Goal: Task Accomplishment & Management: Use online tool/utility

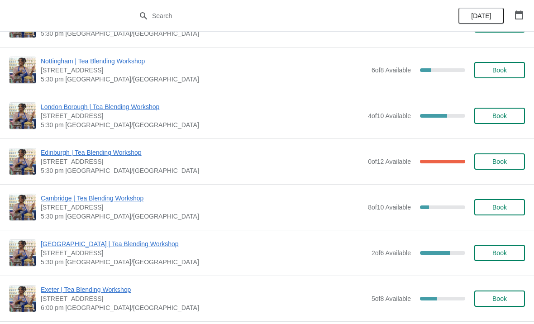
scroll to position [357, 0]
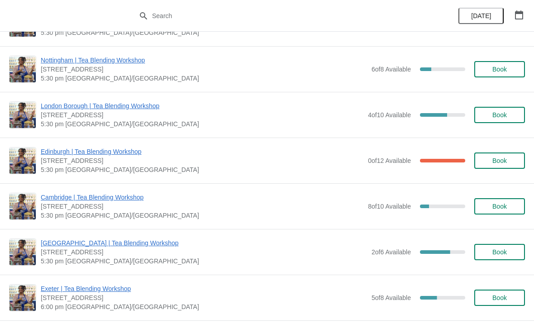
click at [515, 118] on span "Book" at bounding box center [499, 114] width 34 height 7
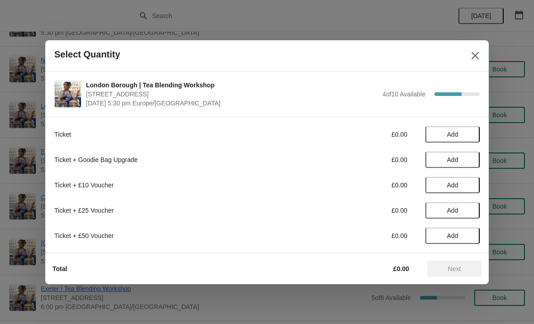
click at [479, 55] on icon "Close" at bounding box center [474, 55] width 9 height 9
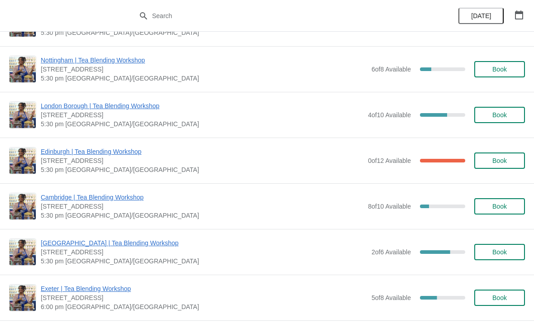
click at [114, 105] on span "London Borough | Tea Blending Workshop" at bounding box center [202, 105] width 323 height 9
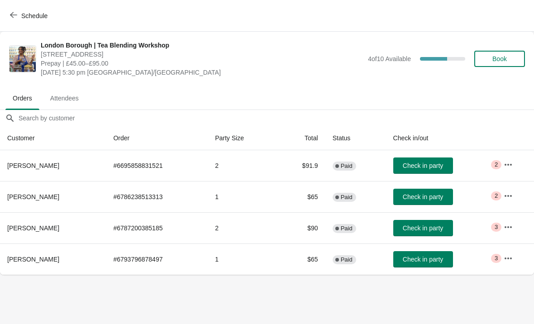
click at [509, 163] on icon "button" at bounding box center [508, 164] width 9 height 9
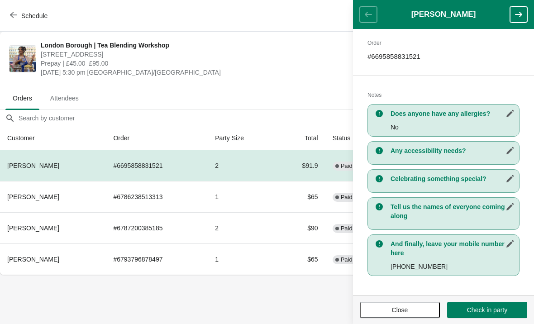
scroll to position [138, 0]
click at [516, 17] on icon "button" at bounding box center [518, 14] width 9 height 9
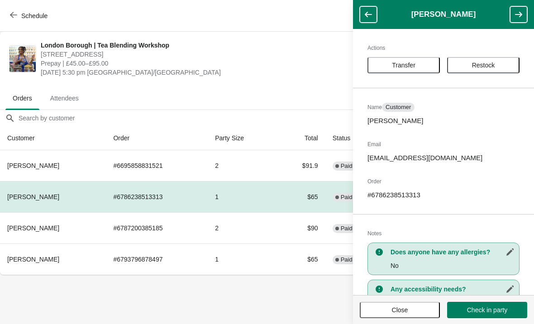
click at [369, 16] on icon "button" at bounding box center [368, 14] width 9 height 9
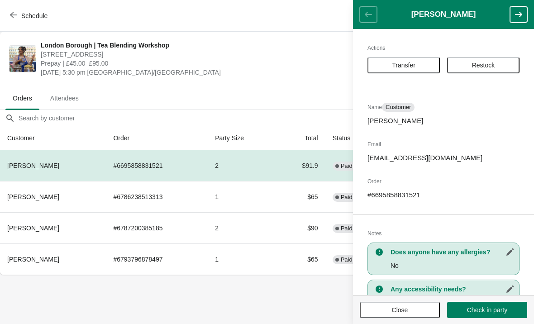
click at [499, 67] on span "Restock" at bounding box center [483, 65] width 56 height 7
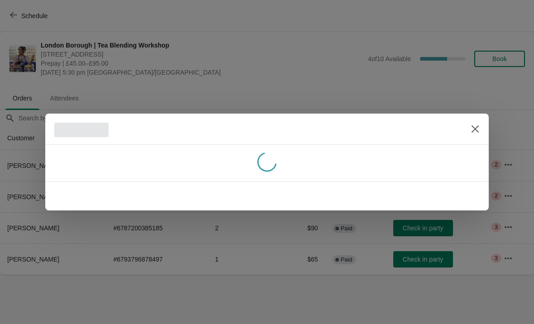
scroll to position [0, 0]
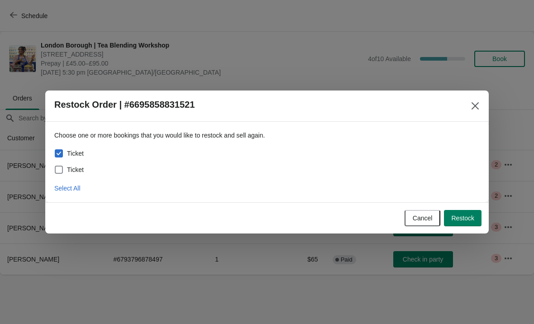
click at [472, 106] on icon "Close" at bounding box center [474, 105] width 9 height 9
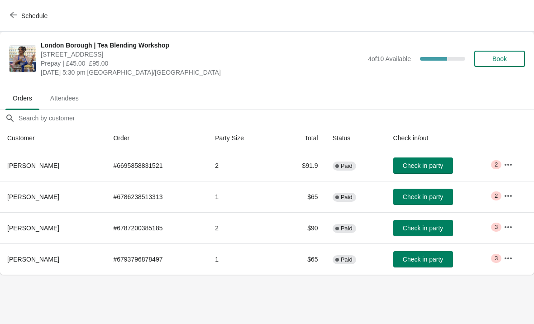
click at [511, 197] on icon "button" at bounding box center [508, 195] width 9 height 9
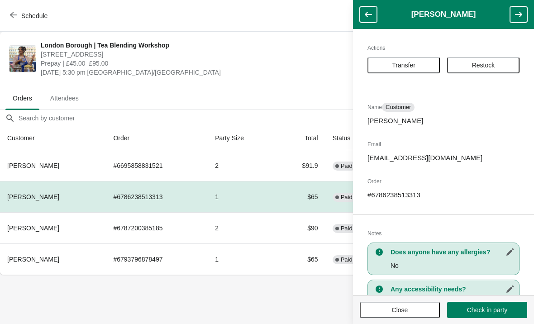
click at [517, 14] on icon "button" at bounding box center [518, 14] width 9 height 9
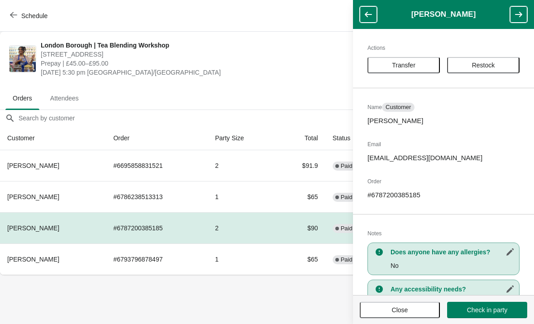
click at [474, 64] on span "Restock" at bounding box center [483, 65] width 23 height 7
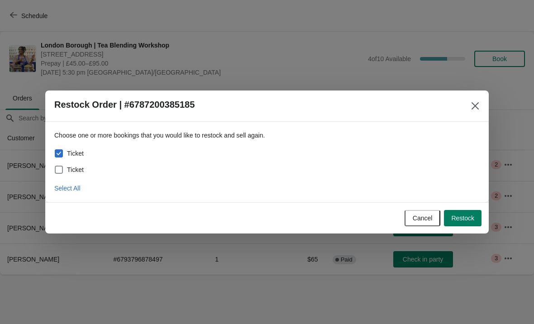
click at [473, 108] on icon "Close" at bounding box center [474, 105] width 7 height 7
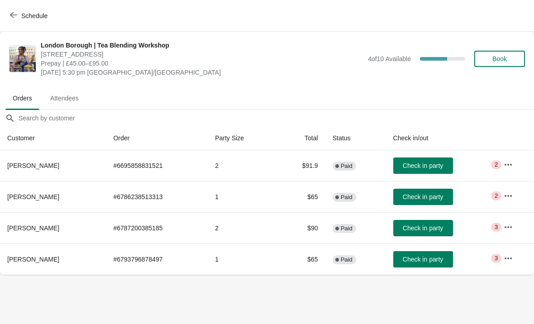
click at [508, 195] on icon "button" at bounding box center [507, 196] width 7 height 2
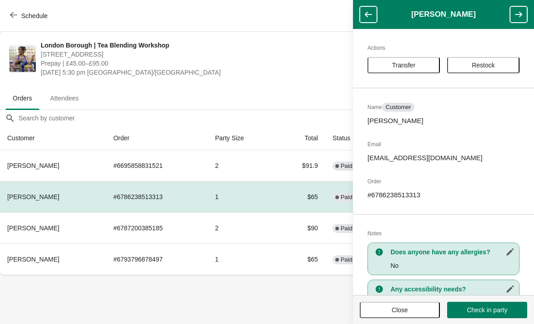
click at [495, 67] on span "Restock" at bounding box center [483, 65] width 23 height 7
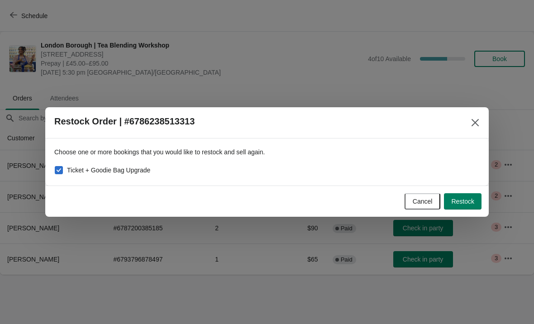
click at [456, 119] on span "Restock Order | #6786238513313" at bounding box center [256, 121] width 404 height 10
click at [489, 126] on div at bounding box center [267, 162] width 534 height 324
click at [473, 113] on input "Orders filter search" at bounding box center [276, 118] width 516 height 16
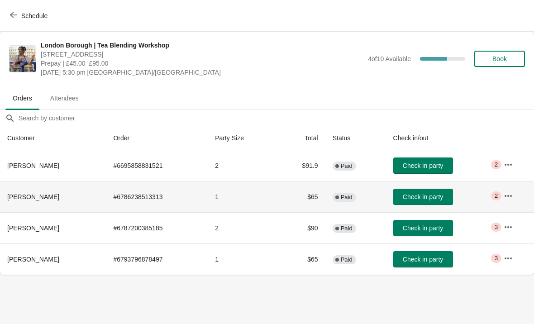
click at [242, 194] on td "1" at bounding box center [242, 196] width 69 height 31
click at [506, 193] on icon "button" at bounding box center [508, 195] width 9 height 9
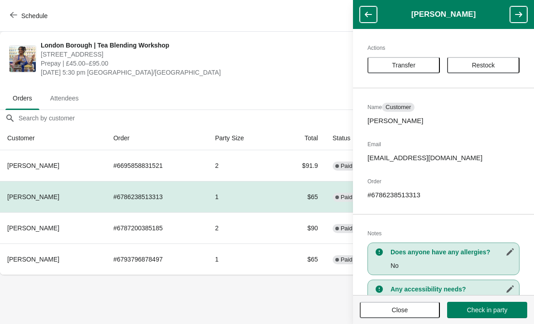
click at [491, 60] on button "Restock" at bounding box center [483, 65] width 72 height 16
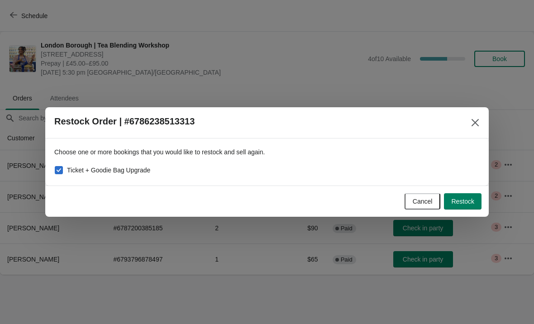
click at [475, 124] on icon "Close" at bounding box center [474, 122] width 9 height 9
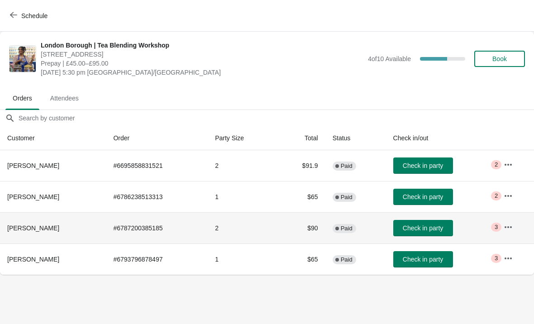
click at [501, 226] on span "Critical 3" at bounding box center [496, 227] width 10 height 9
click at [504, 226] on button "button" at bounding box center [508, 227] width 16 height 16
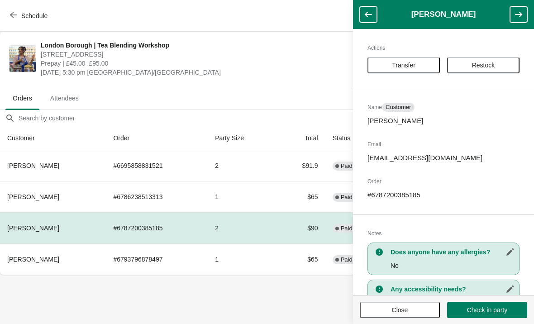
click at [469, 62] on span "Restock" at bounding box center [483, 65] width 56 height 7
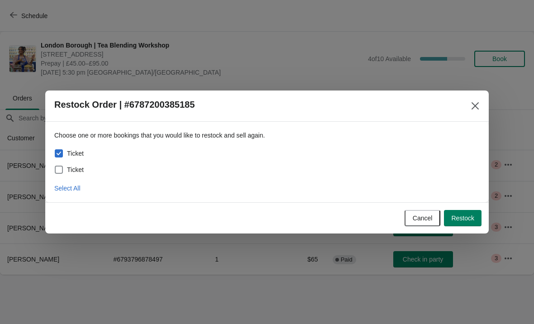
click at [478, 101] on button "Close" at bounding box center [475, 106] width 16 height 16
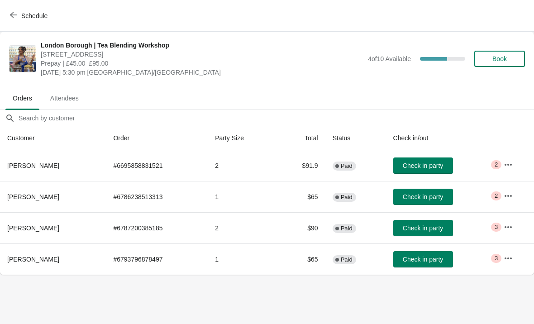
click at [506, 254] on icon "button" at bounding box center [508, 258] width 9 height 9
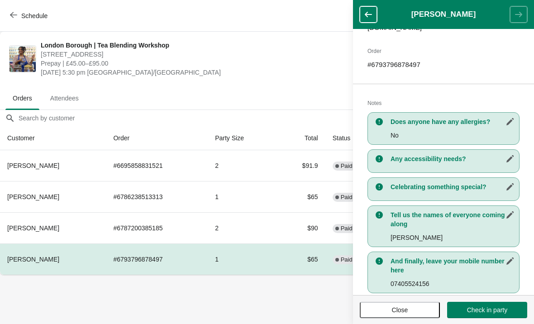
scroll to position [147, 0]
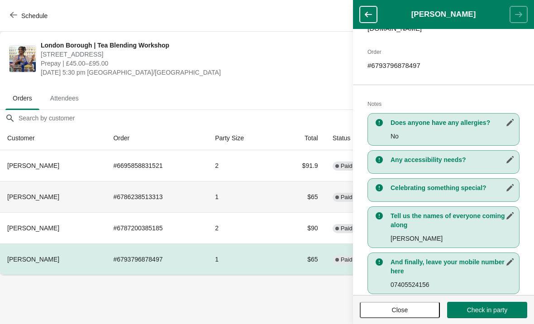
click at [57, 187] on th "[PERSON_NAME]" at bounding box center [53, 196] width 106 height 31
click at [370, 13] on icon "button" at bounding box center [368, 14] width 9 height 9
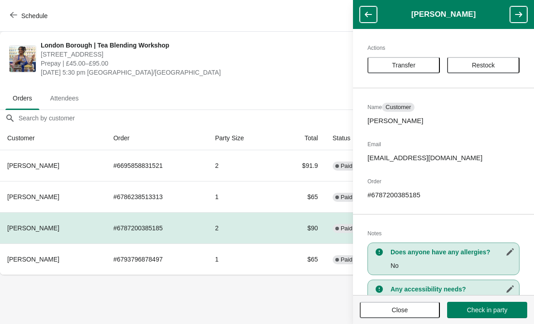
click at [370, 8] on button "button" at bounding box center [368, 14] width 17 height 16
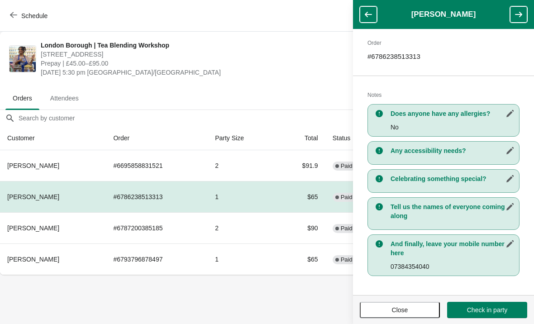
scroll to position [138, 0]
